Goal: Task Accomplishment & Management: Use online tool/utility

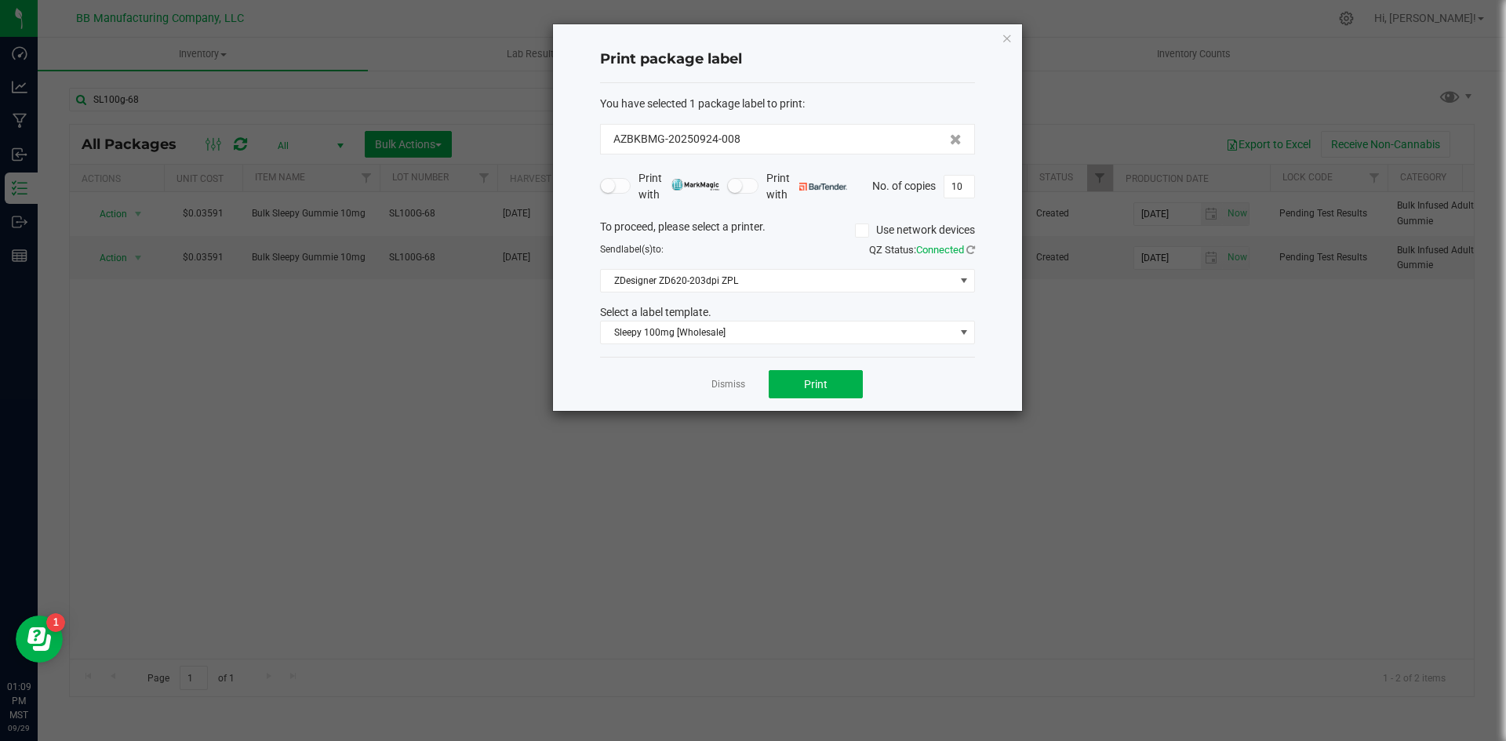
click at [716, 376] on app-cancel-button "Dismiss" at bounding box center [728, 384] width 34 height 16
click at [716, 378] on link "Dismiss" at bounding box center [728, 384] width 34 height 13
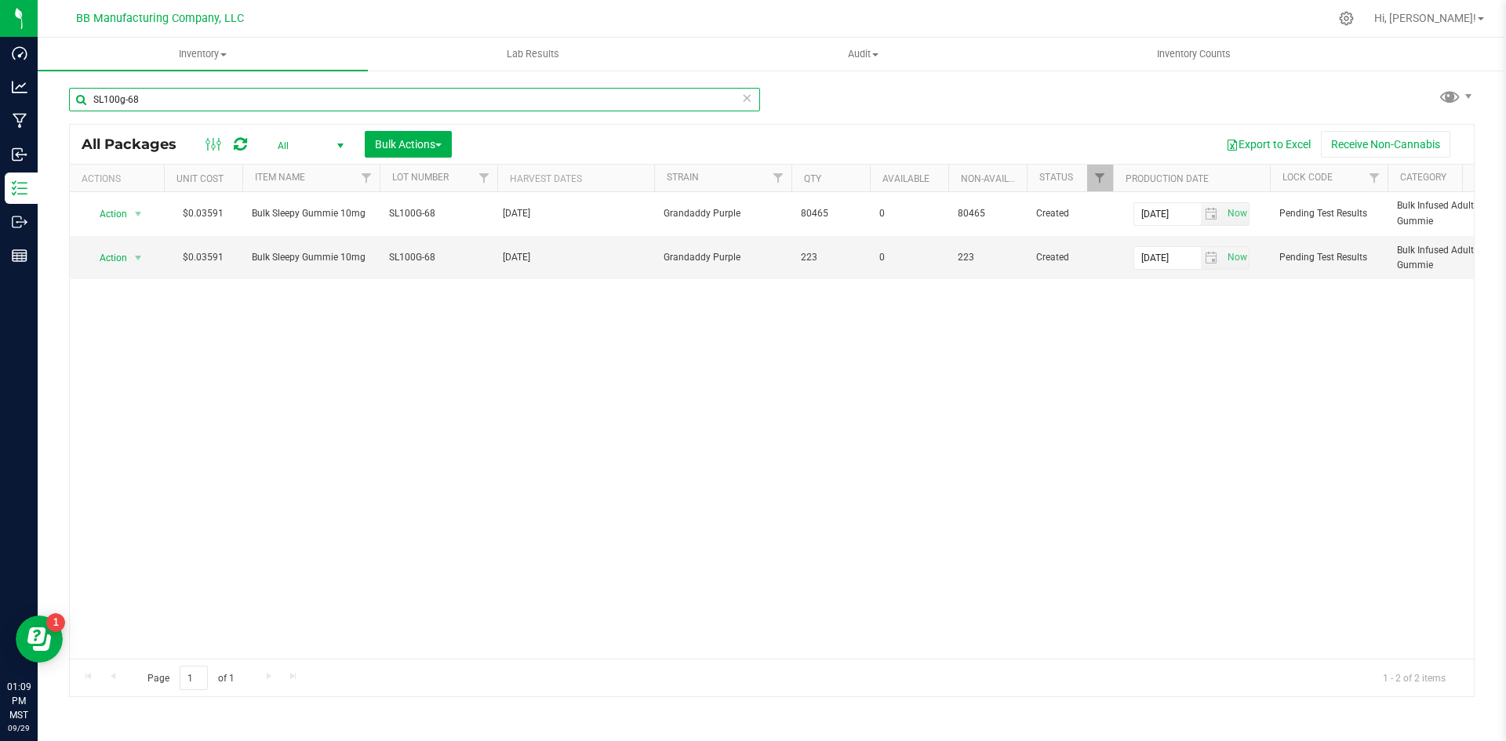
click at [172, 95] on input "SL100g-68" at bounding box center [414, 100] width 691 height 24
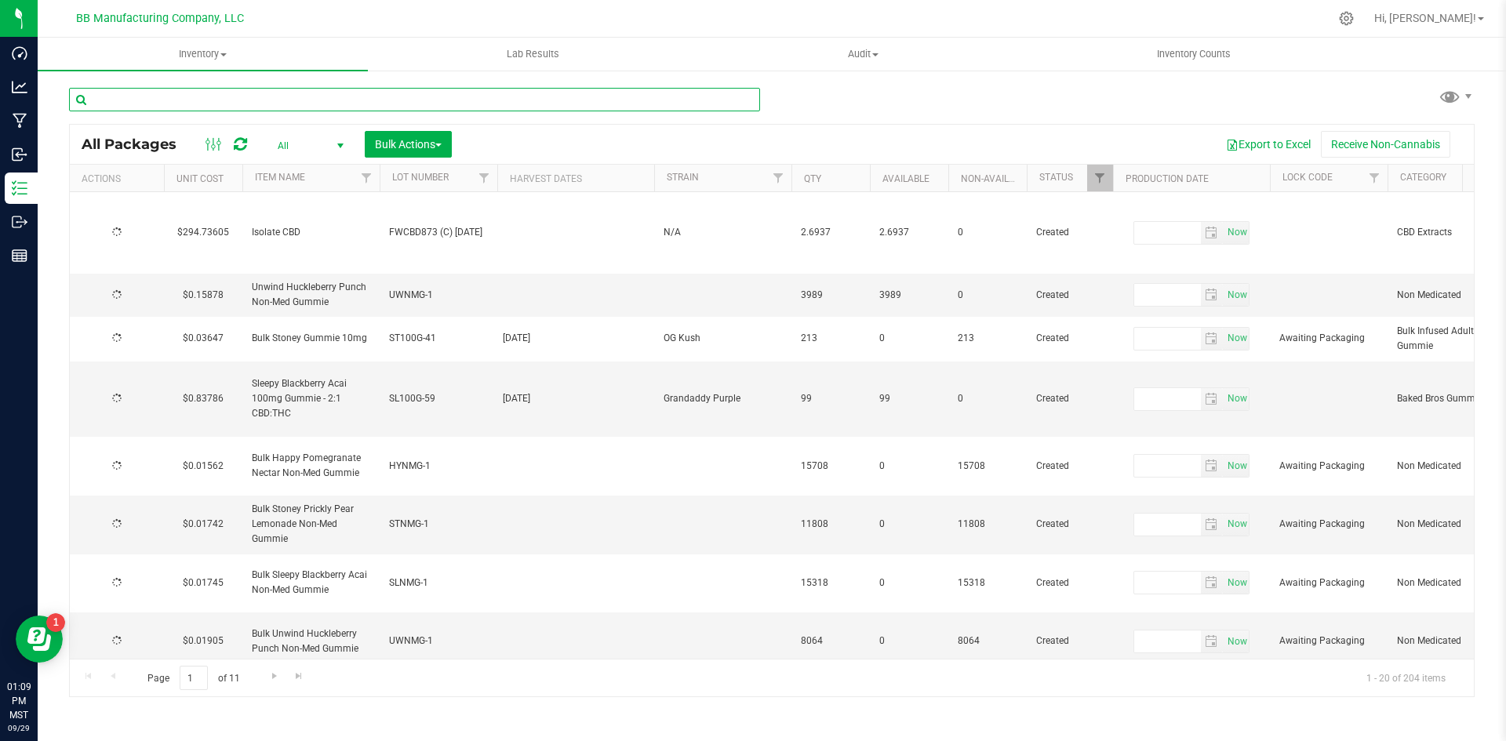
type input "[DATE]"
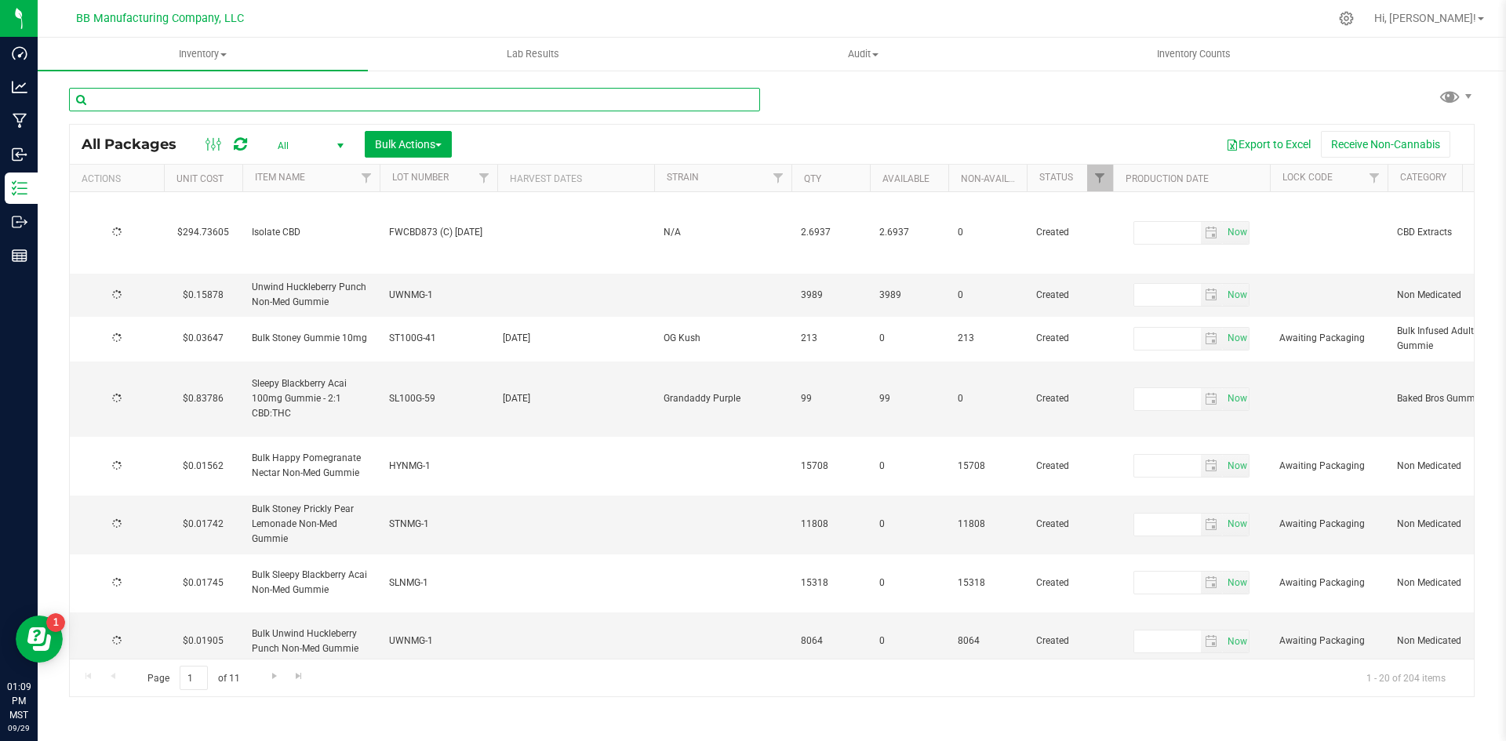
type input "[DATE]"
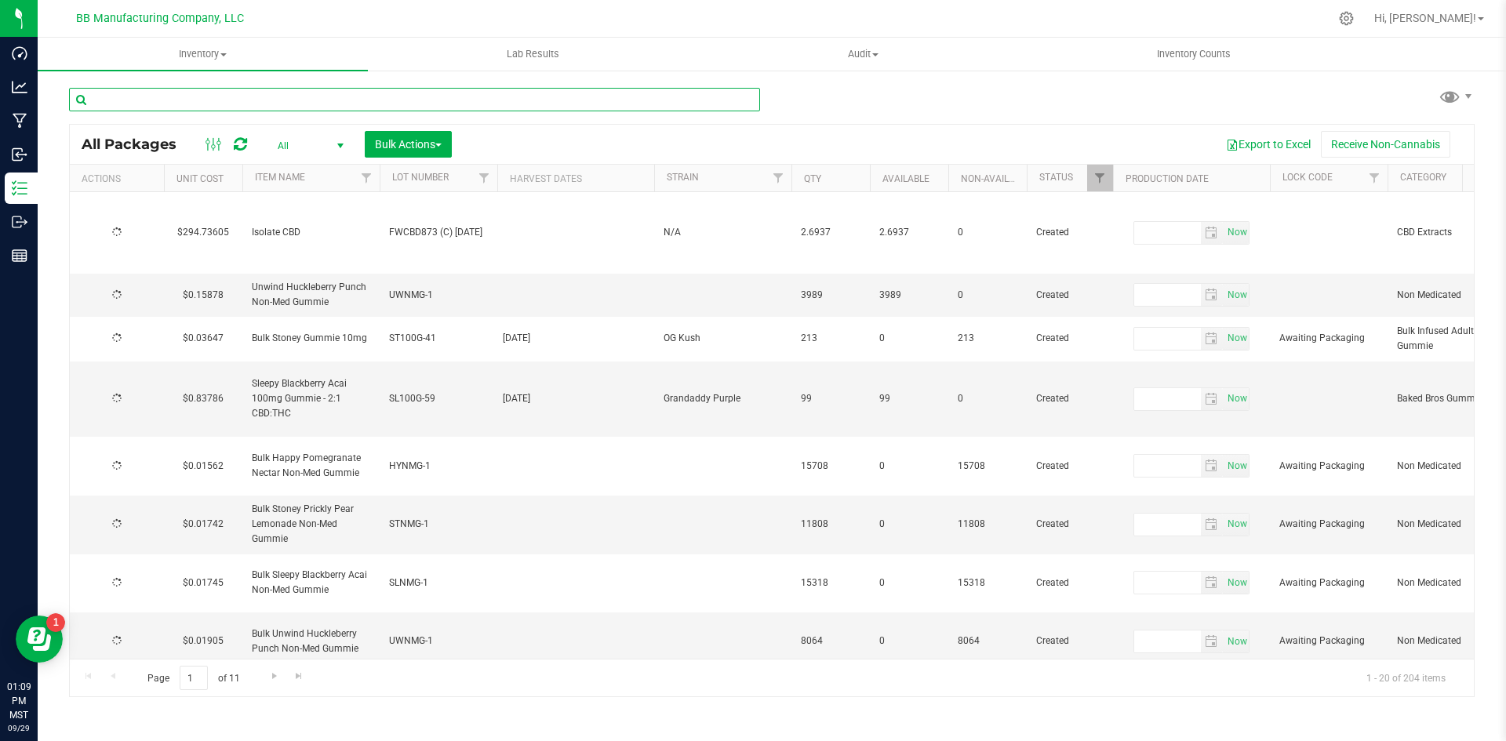
type input "[DATE]"
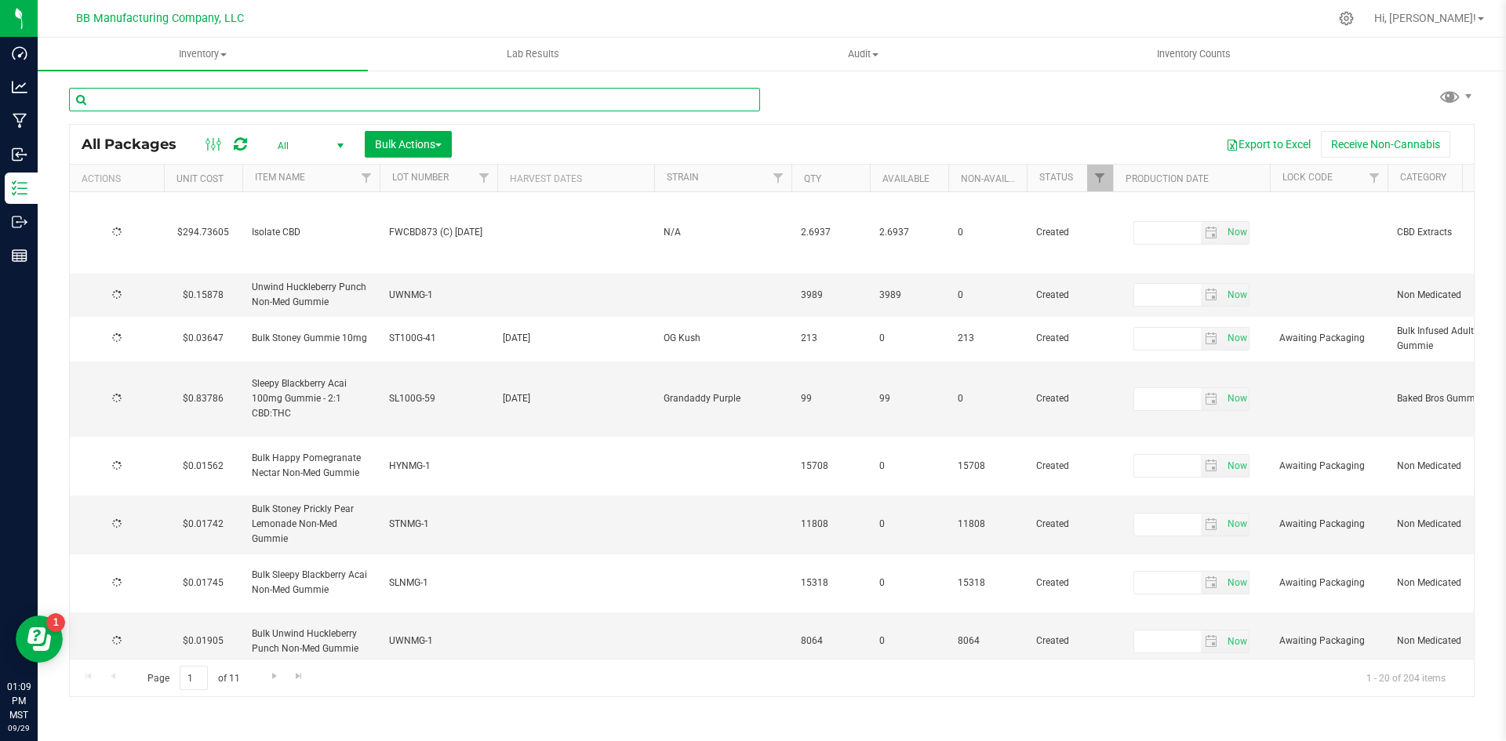
type input "[DATE]"
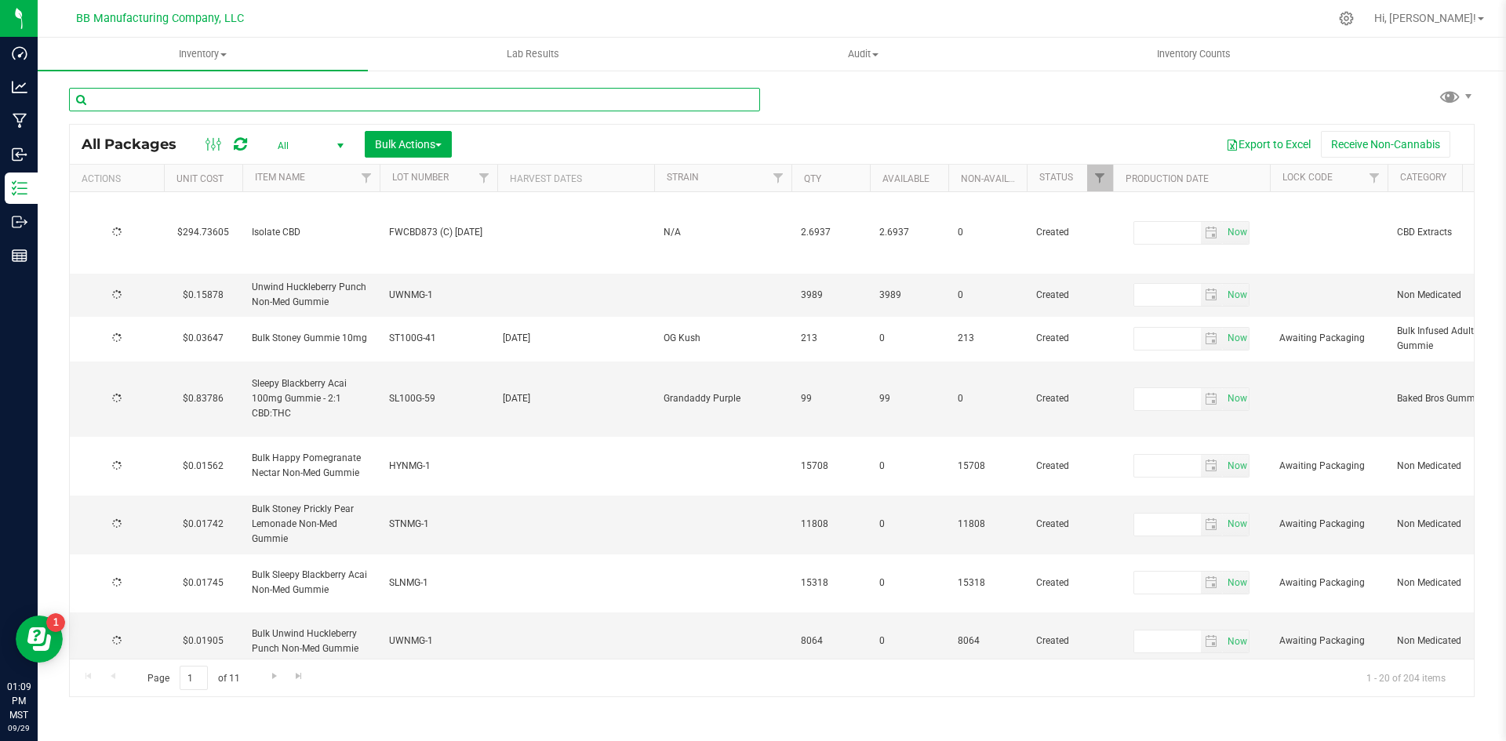
type input "[DATE]"
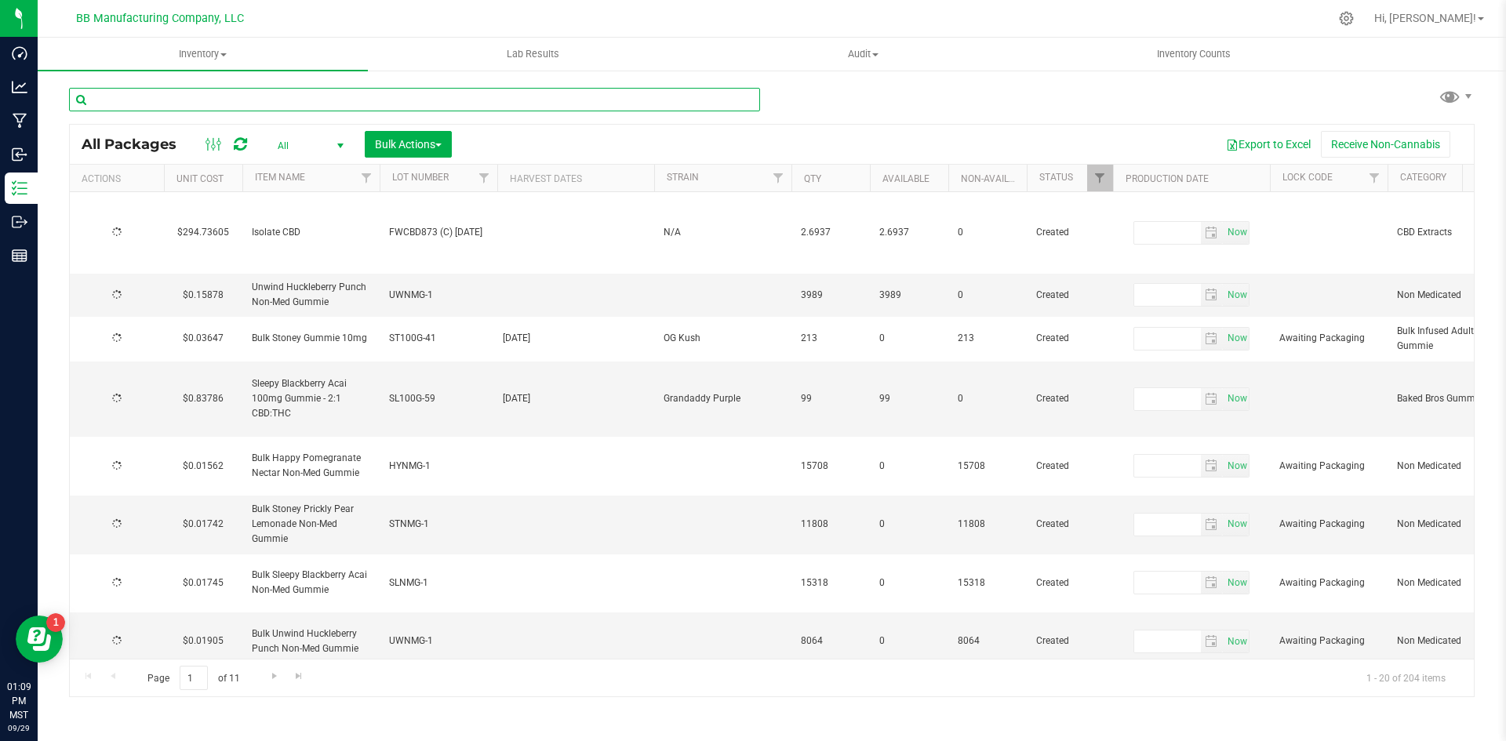
type input "[DATE]"
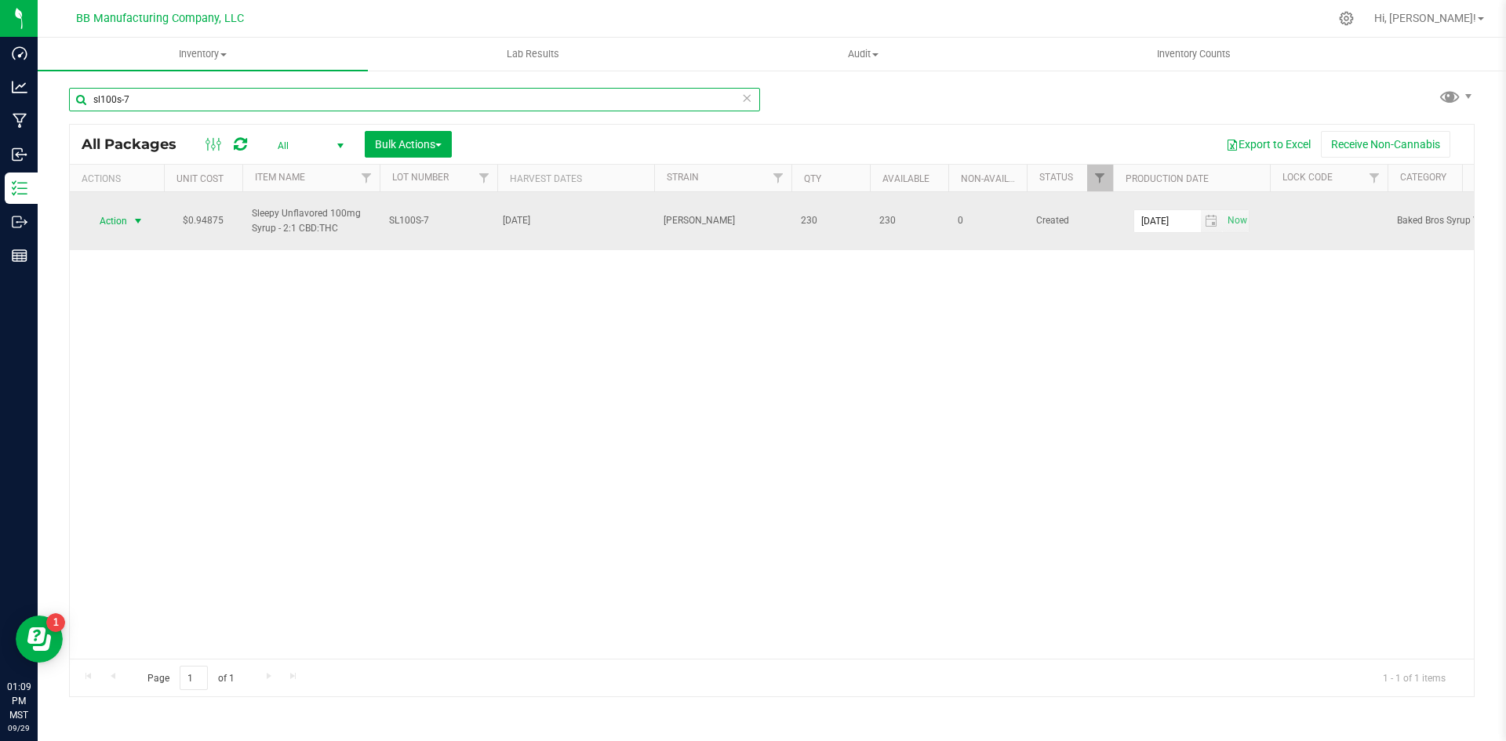
type input "sl100s-7"
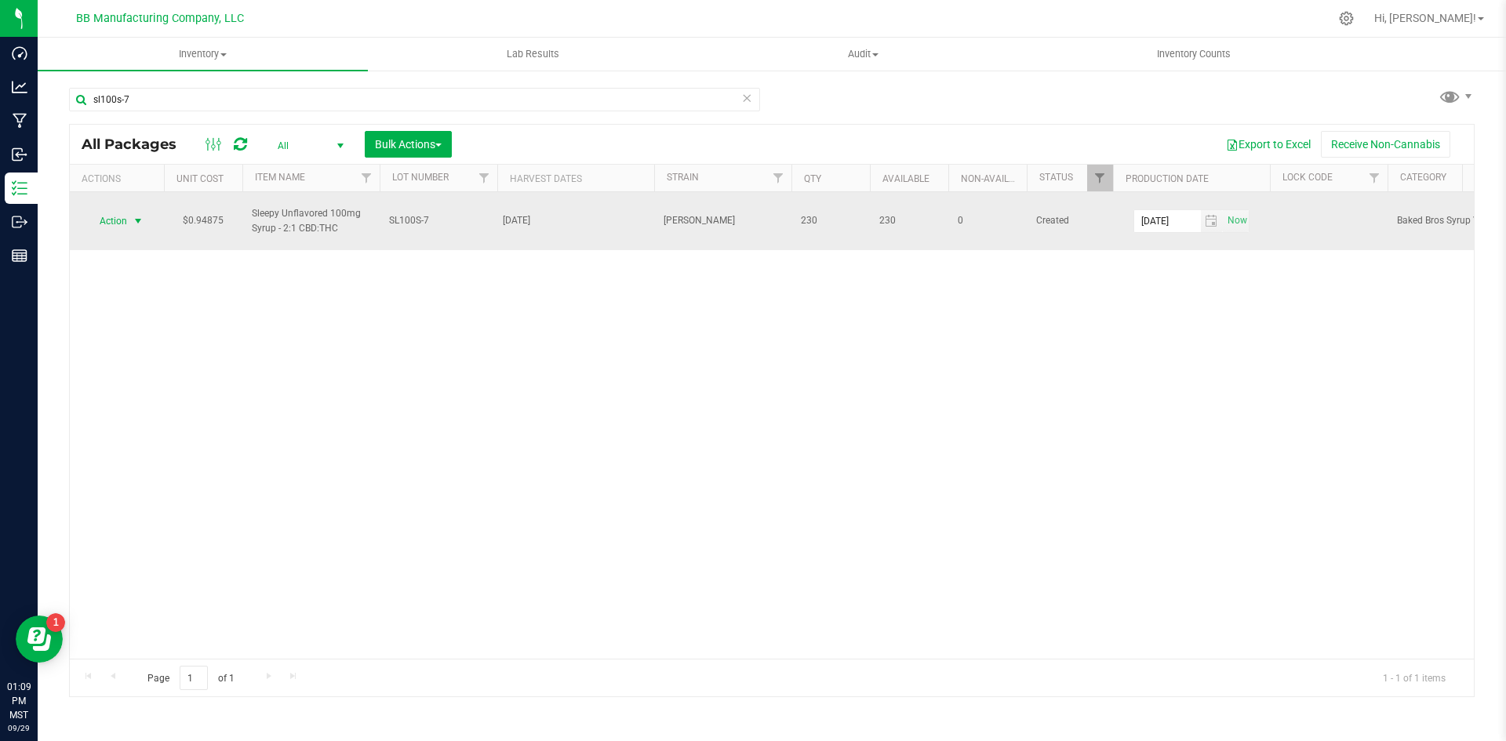
click at [125, 212] on span "Action" at bounding box center [106, 221] width 42 height 22
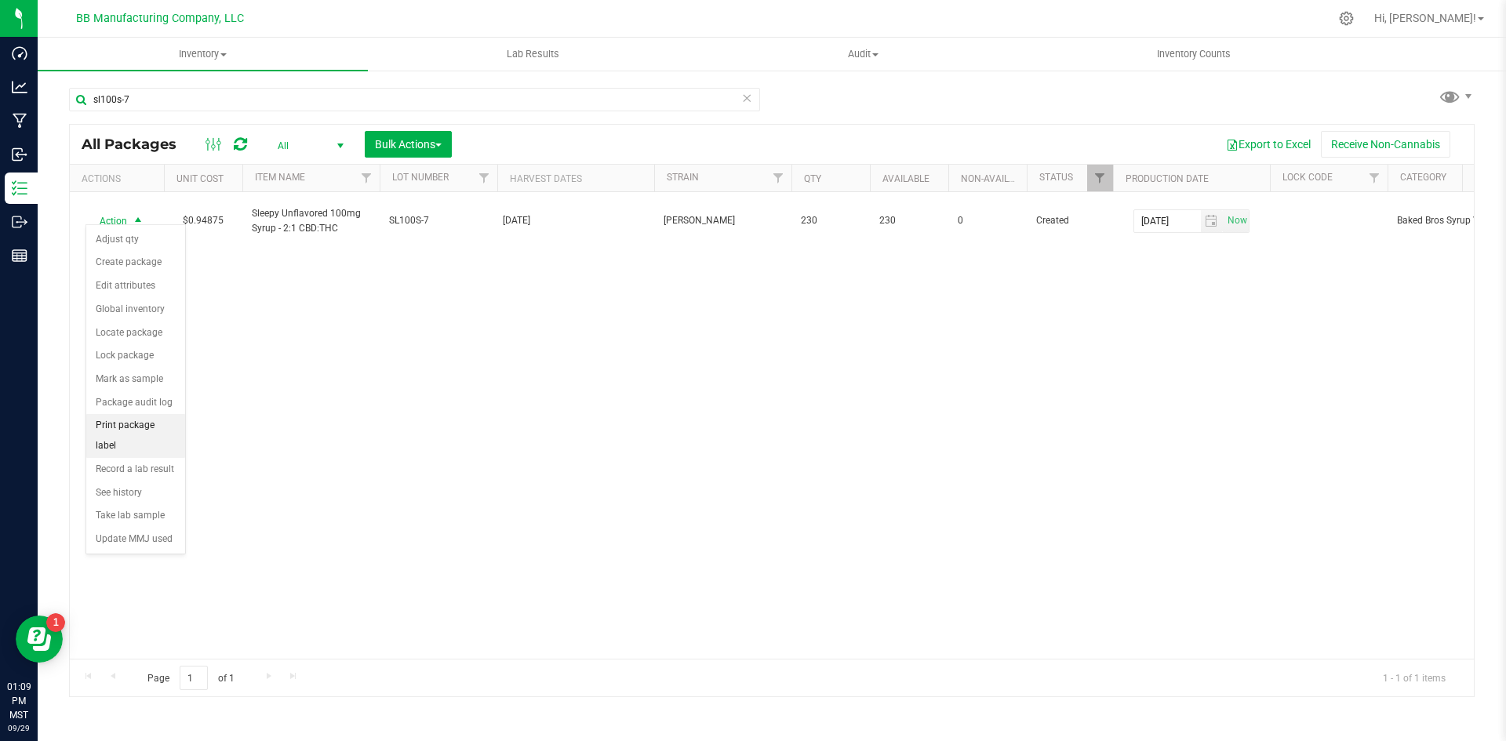
click at [153, 421] on li "Print package label" at bounding box center [135, 435] width 99 height 43
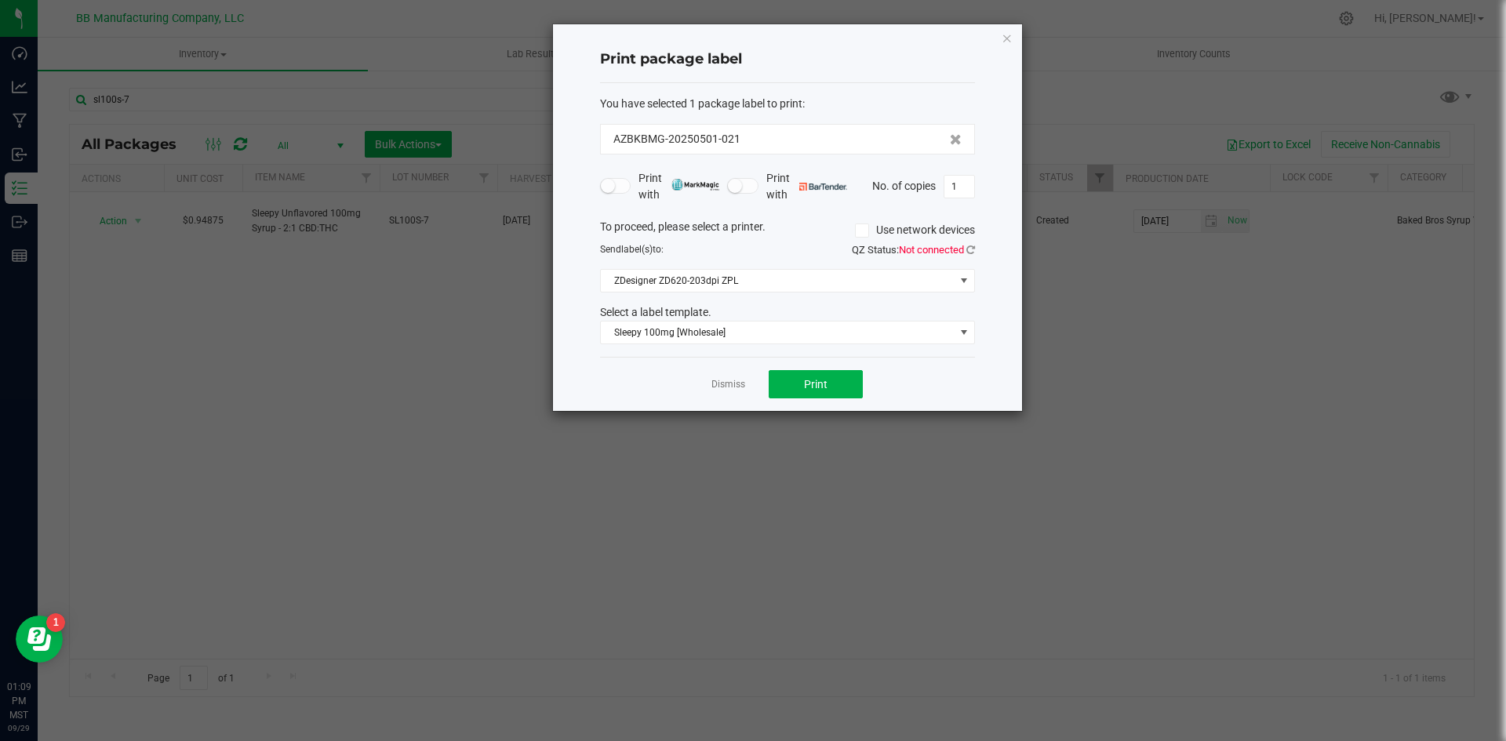
click at [761, 263] on div "To proceed, please select a printer. Use network devices Send label(s) to: QZ S…" at bounding box center [787, 282] width 375 height 126
click at [721, 328] on span "Sleepy 100mg [Wholesale]" at bounding box center [778, 332] width 354 height 22
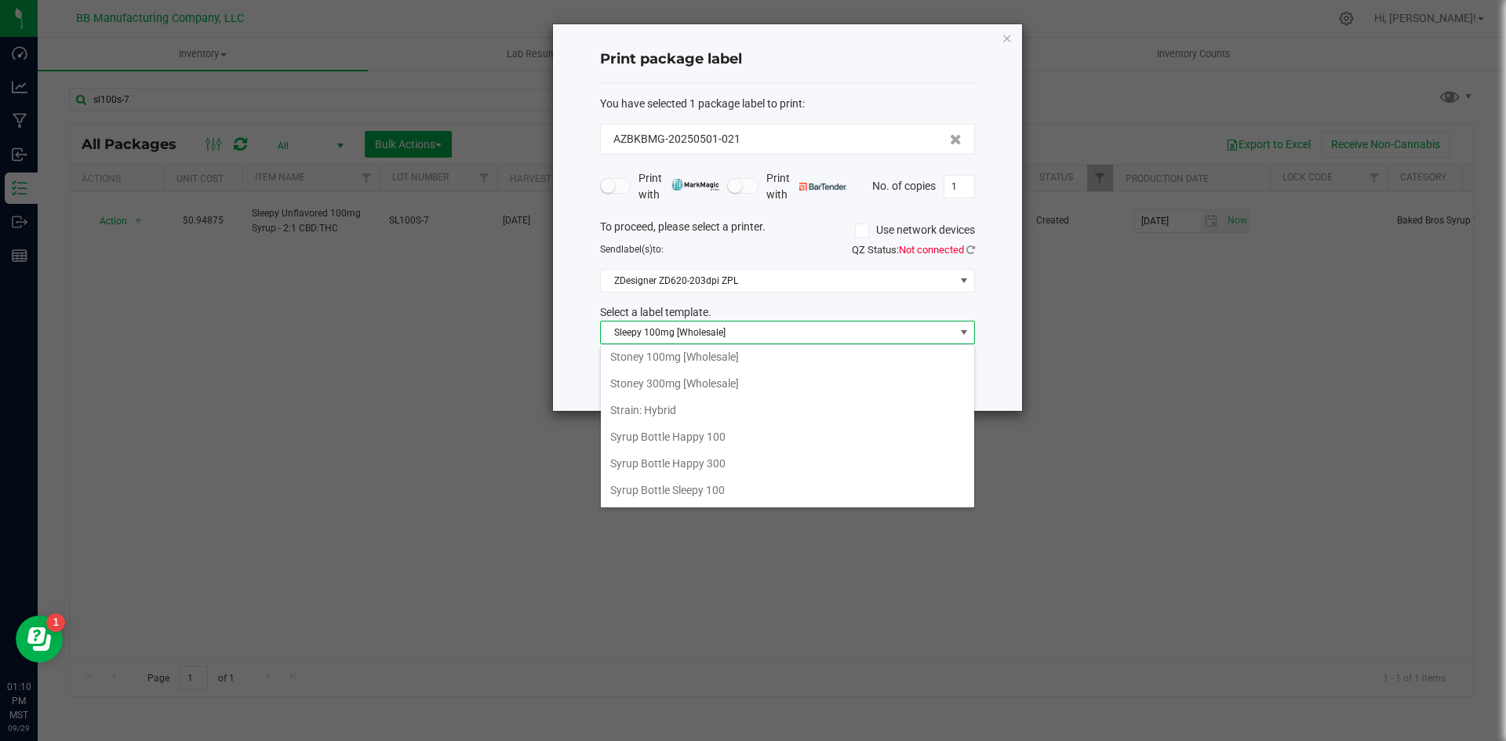
scroll to position [1176, 0]
click at [719, 415] on li "Syrup Bottle Sleepy 100" at bounding box center [787, 411] width 373 height 27
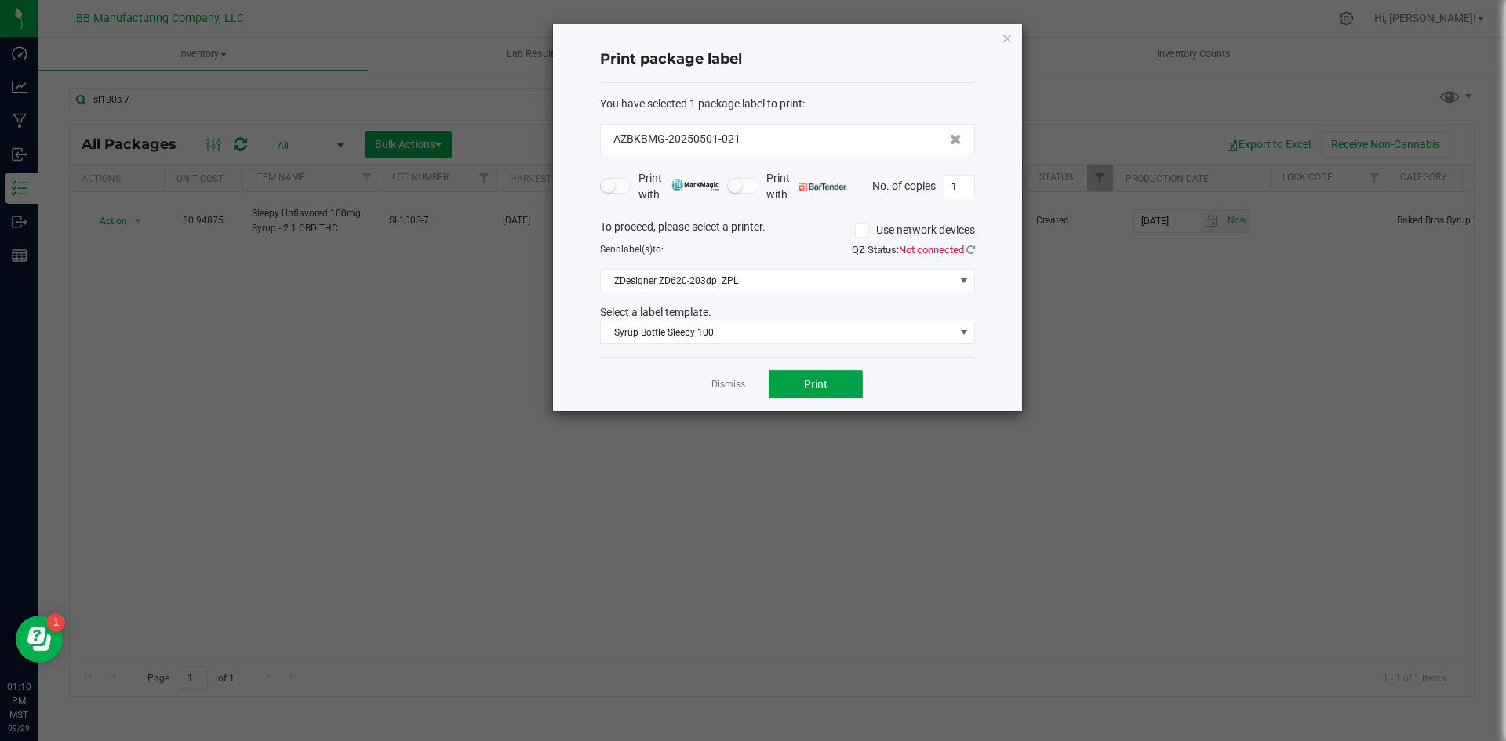
click at [801, 391] on button "Print" at bounding box center [815, 384] width 94 height 28
click at [964, 183] on input "1" at bounding box center [959, 187] width 30 height 22
type input "20"
click at [837, 380] on button "Print" at bounding box center [815, 384] width 94 height 28
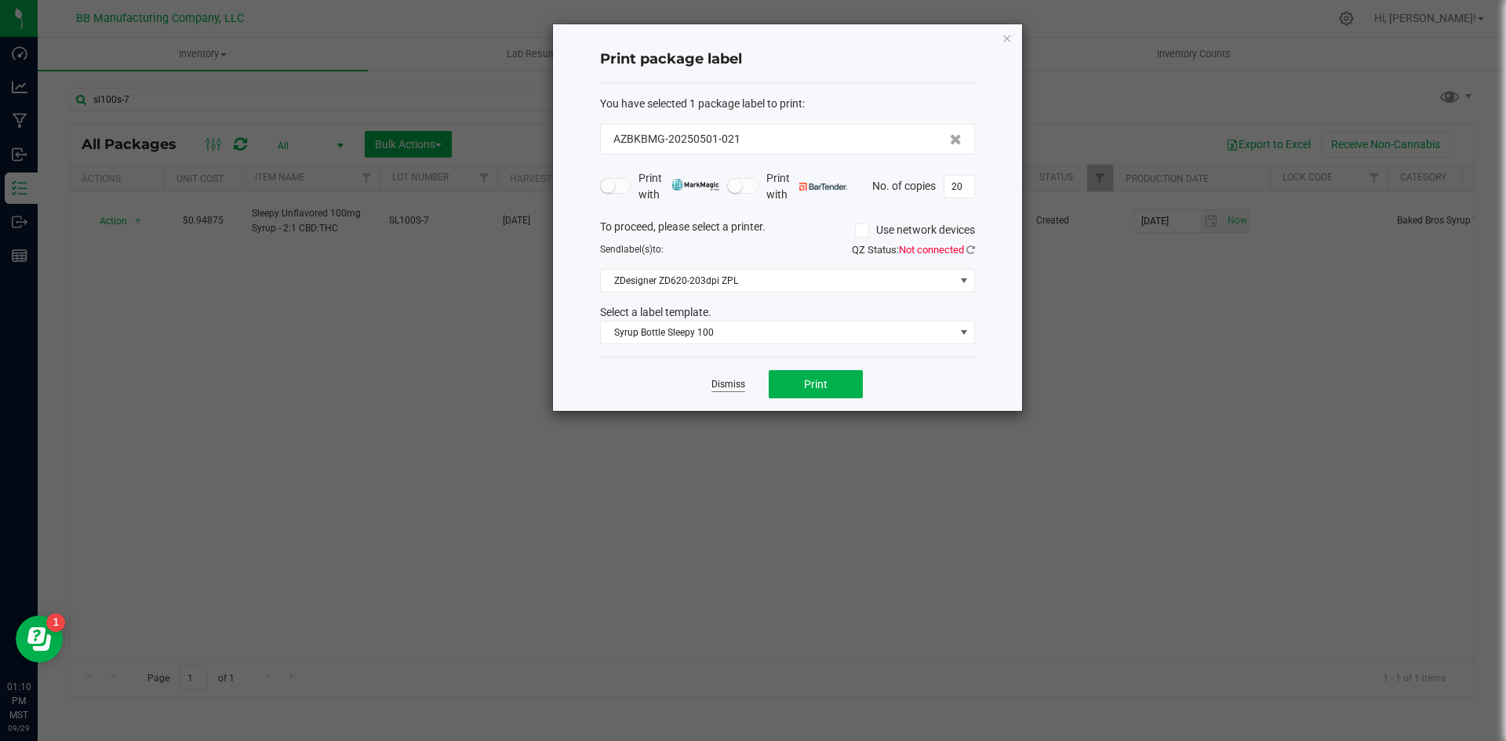
click at [725, 382] on link "Dismiss" at bounding box center [728, 384] width 34 height 13
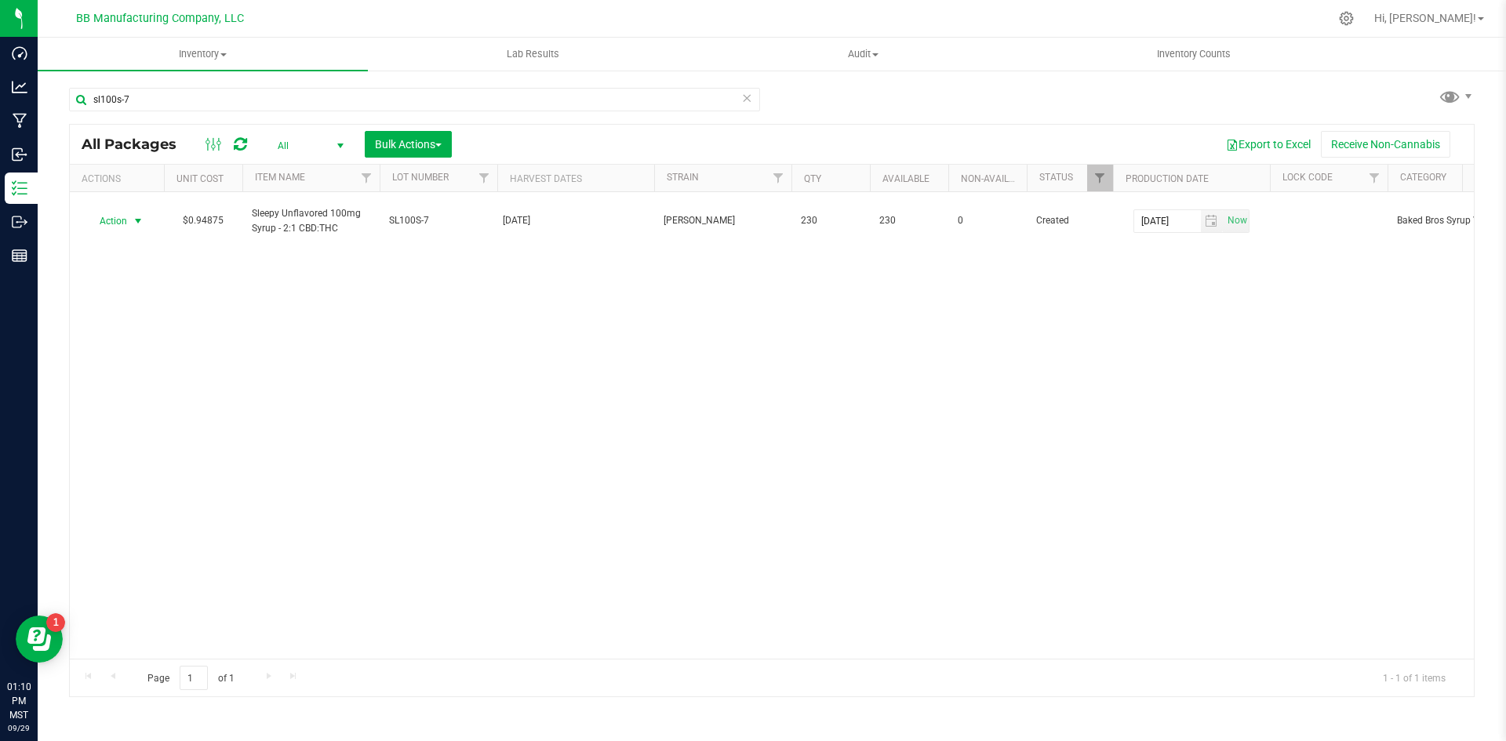
click at [208, 112] on div "sl100s-7" at bounding box center [414, 106] width 691 height 36
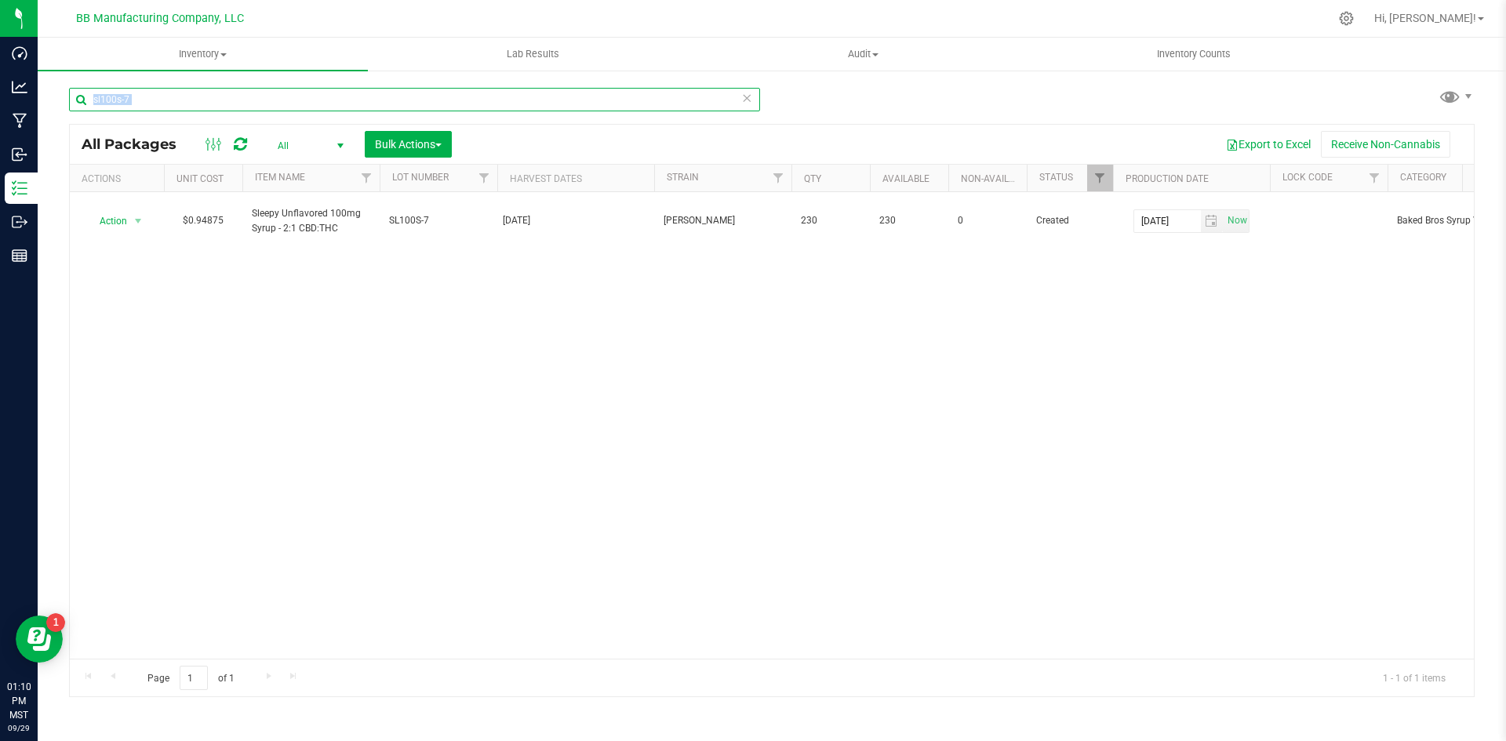
click at [208, 92] on input "sl100s-7" at bounding box center [414, 100] width 691 height 24
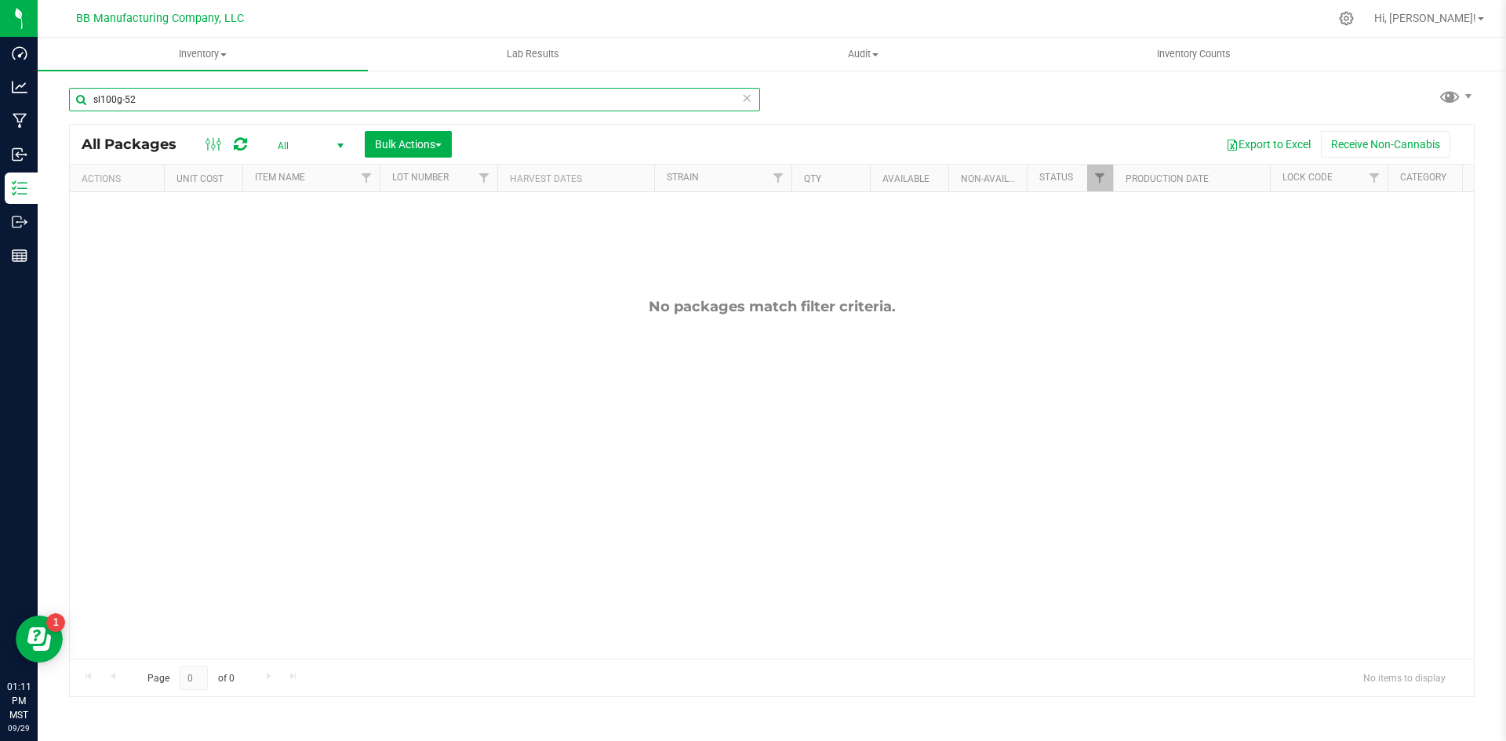
type input "sl100g-52"
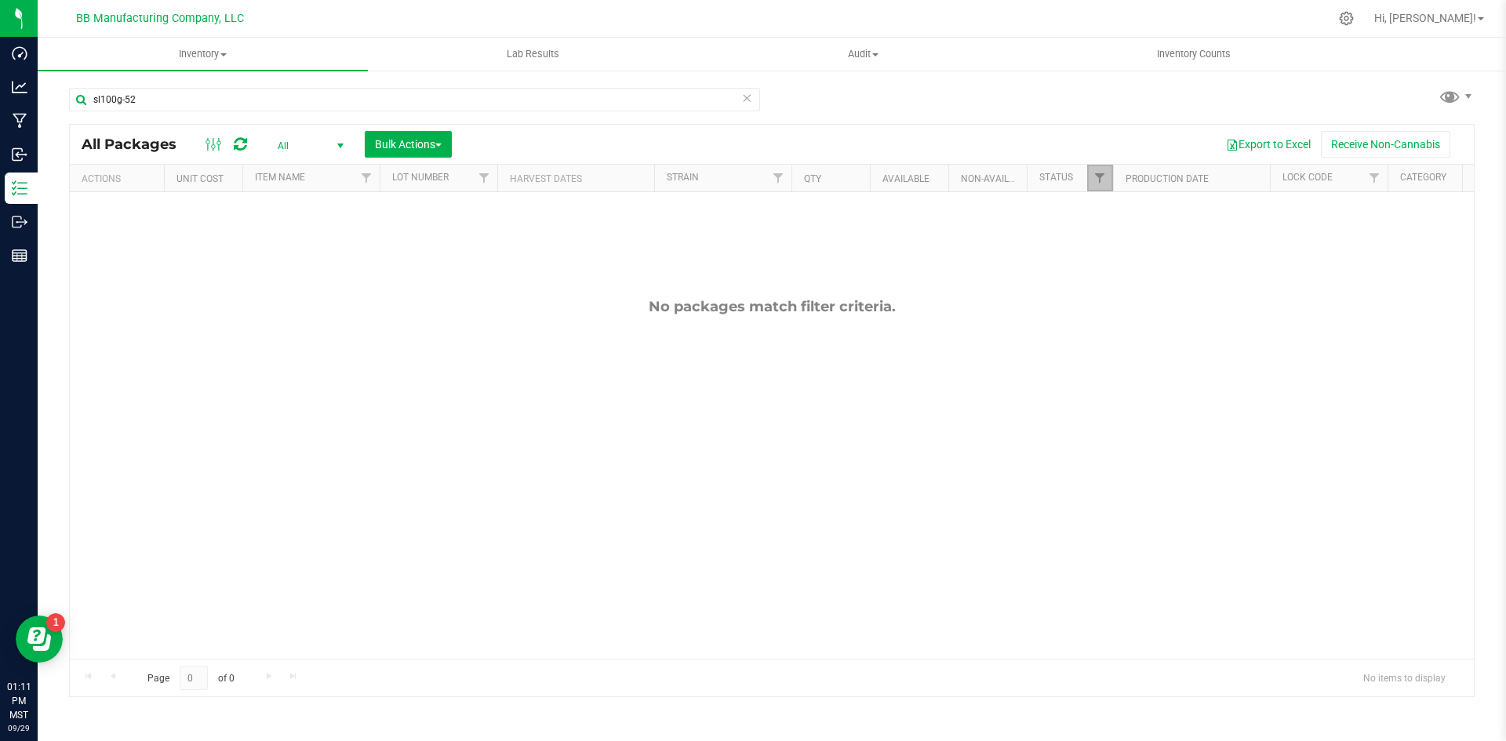
click at [1102, 169] on link "Filter" at bounding box center [1100, 178] width 26 height 27
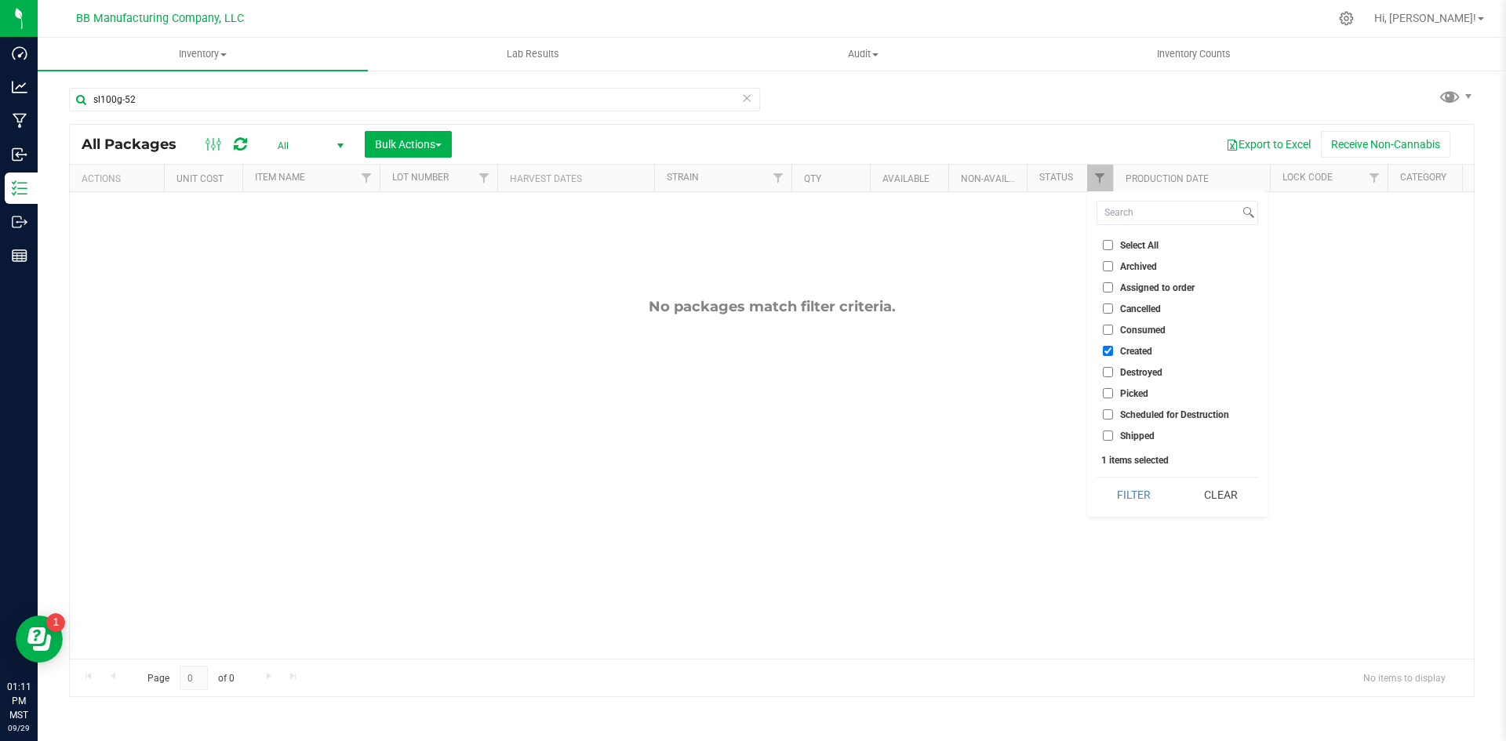
click at [1059, 309] on div "No packages match filter criteria." at bounding box center [772, 306] width 1404 height 17
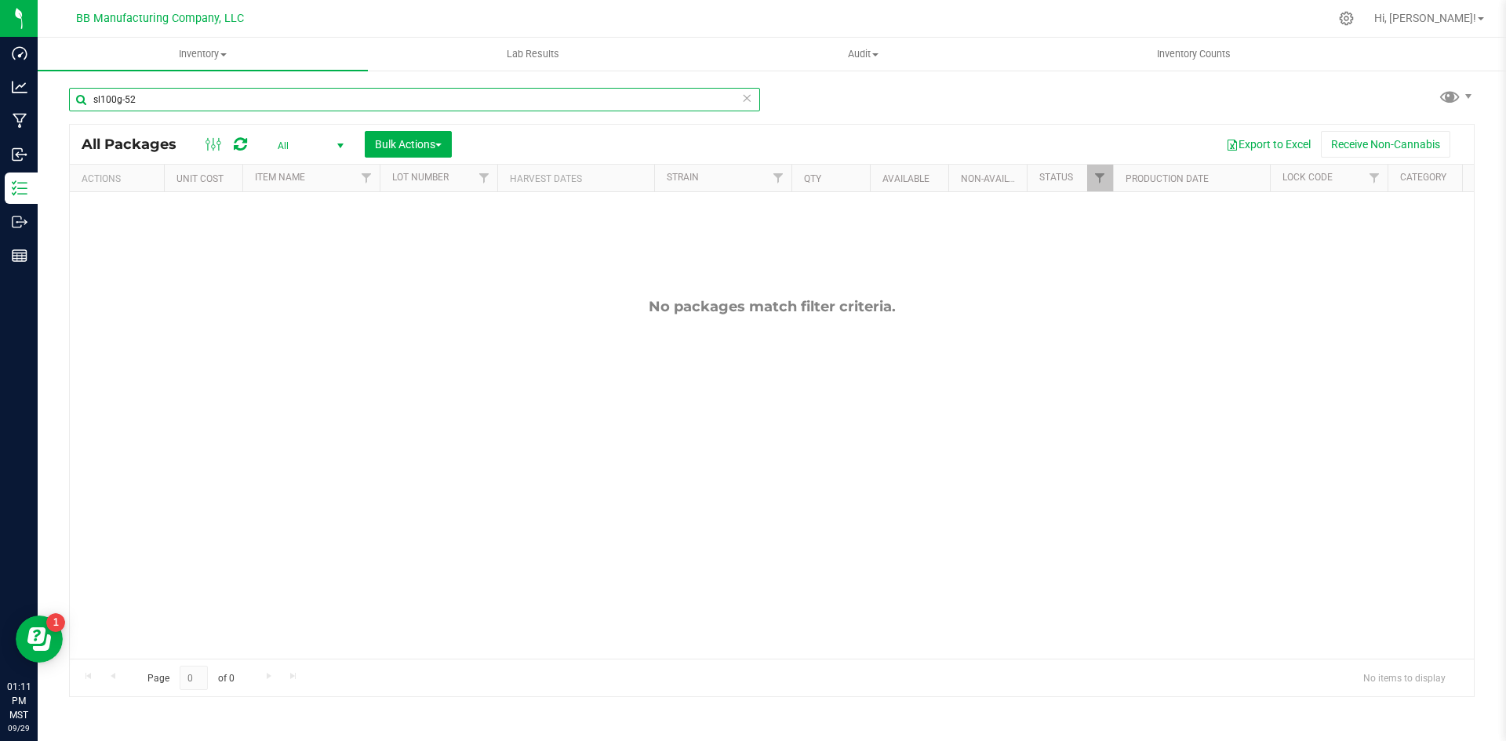
click at [315, 100] on input "sl100g-52" at bounding box center [414, 100] width 691 height 24
